Goal: Check status: Check status

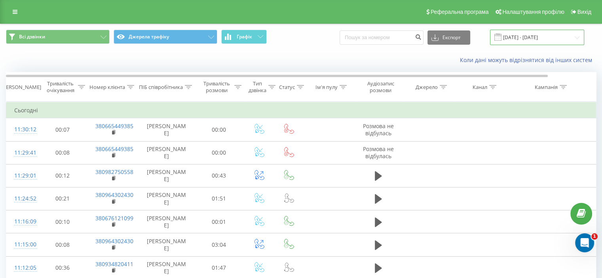
click at [512, 31] on input "[DATE] - [DATE]" at bounding box center [537, 37] width 94 height 15
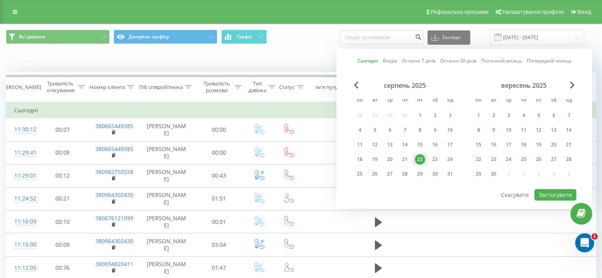
click at [418, 158] on div "22" at bounding box center [420, 159] width 10 height 10
click at [552, 195] on button "Застосувати" at bounding box center [556, 194] width 42 height 11
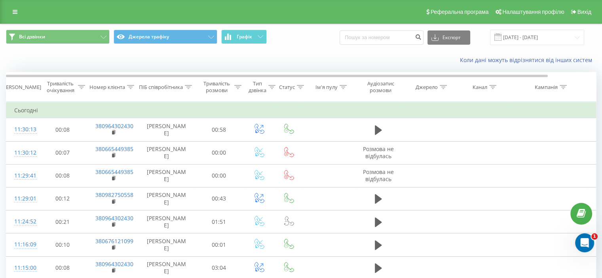
click at [67, 57] on div "Коли дані можуть відрізнятися вiд інших систем" at bounding box center [301, 60] width 602 height 19
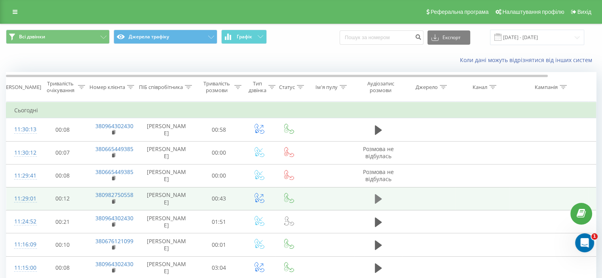
click at [377, 198] on icon at bounding box center [378, 199] width 7 height 10
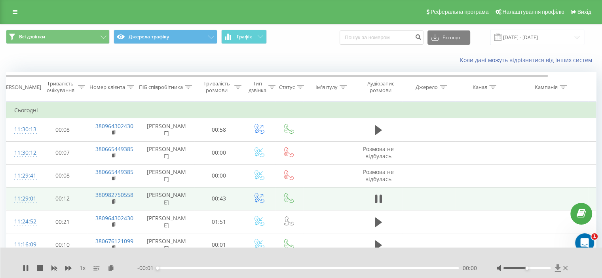
click at [558, 268] on icon at bounding box center [558, 269] width 6 height 8
